Goal: Find contact information: Obtain details needed to contact an individual or organization

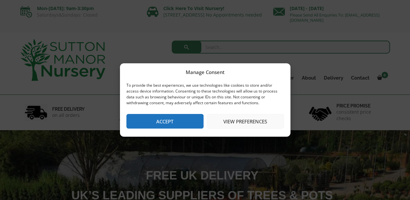
click at [361, 78] on div "Manage Consent To provide the best experiences, we use technologies like cookie…" at bounding box center [205, 100] width 410 height 200
click at [189, 124] on button "Accept" at bounding box center [165, 121] width 77 height 15
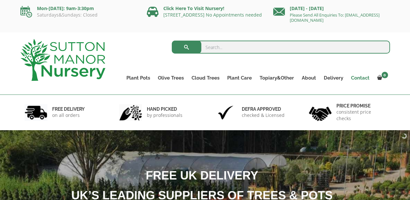
click at [363, 80] on link "Contact" at bounding box center [360, 77] width 26 height 9
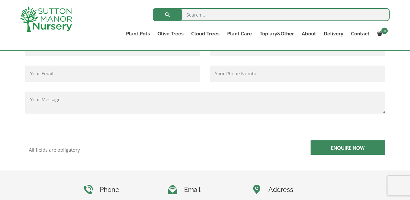
scroll to position [227, 0]
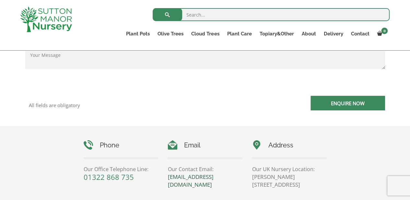
drag, startPoint x: 200, startPoint y: 186, endPoint x: 168, endPoint y: 176, distance: 32.8
click at [169, 179] on p "[EMAIL_ADDRESS][DOMAIN_NAME]" at bounding box center [205, 181] width 75 height 16
